Goal: Check status: Check status

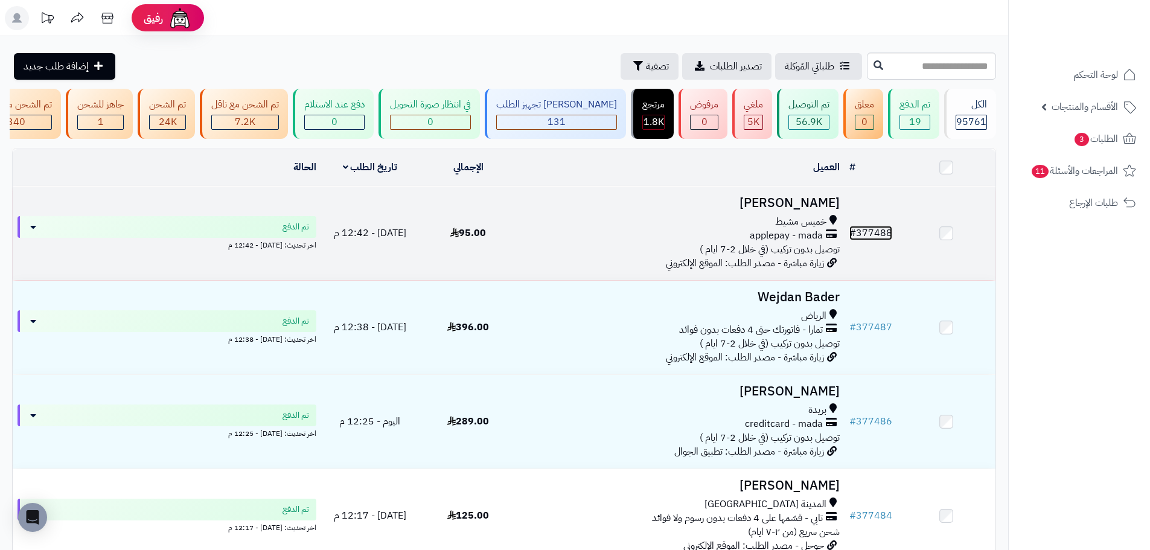
click at [861, 234] on link "# 377488" at bounding box center [870, 233] width 43 height 14
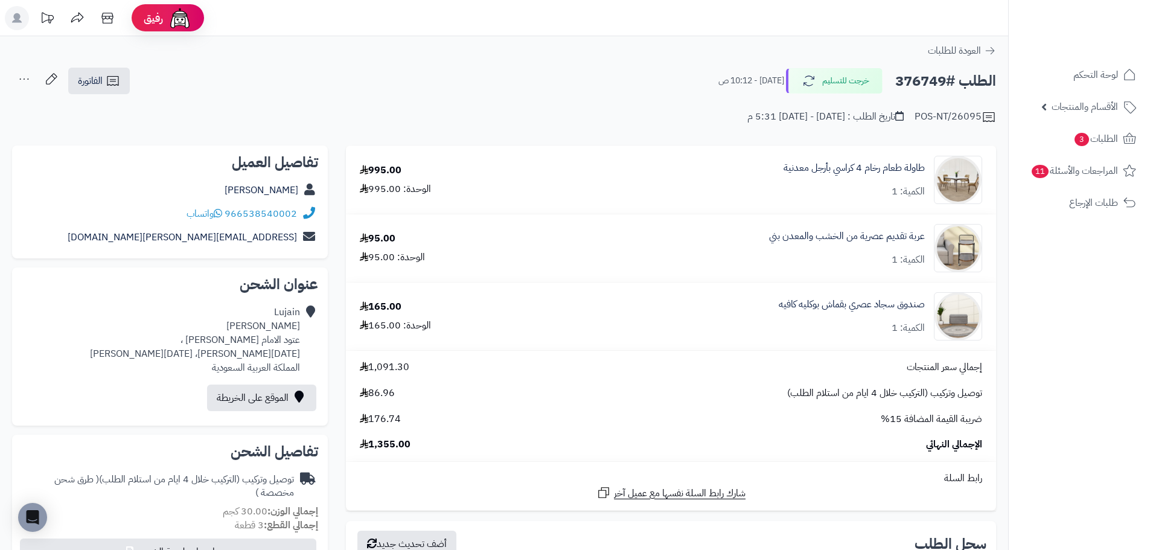
drag, startPoint x: 688, startPoint y: 2, endPoint x: 593, endPoint y: 75, distance: 120.5
click at [593, 79] on div "الطلب #376749 خرجت للتسليم اليوم - 10:12 ص الفاتورة طباعة الفاتورة إرسال الفاتو…" at bounding box center [504, 81] width 984 height 28
click at [916, 86] on h2 "الطلب #376749" at bounding box center [945, 81] width 101 height 25
copy h2 "376749"
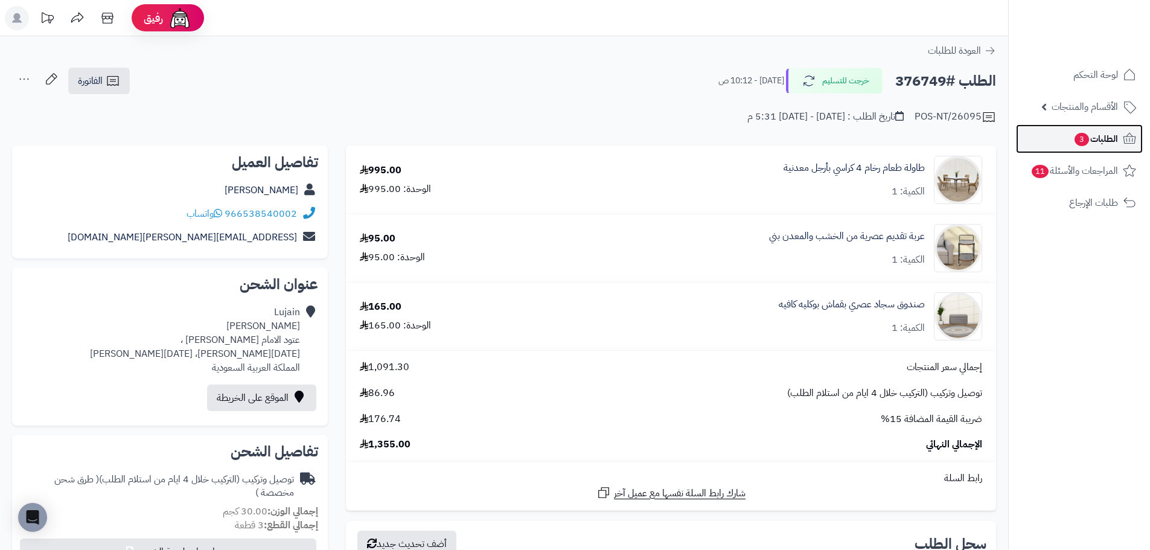
click at [1088, 144] on span "الطلبات 3" at bounding box center [1095, 138] width 45 height 17
